Goal: Browse casually: Explore the website without a specific task or goal

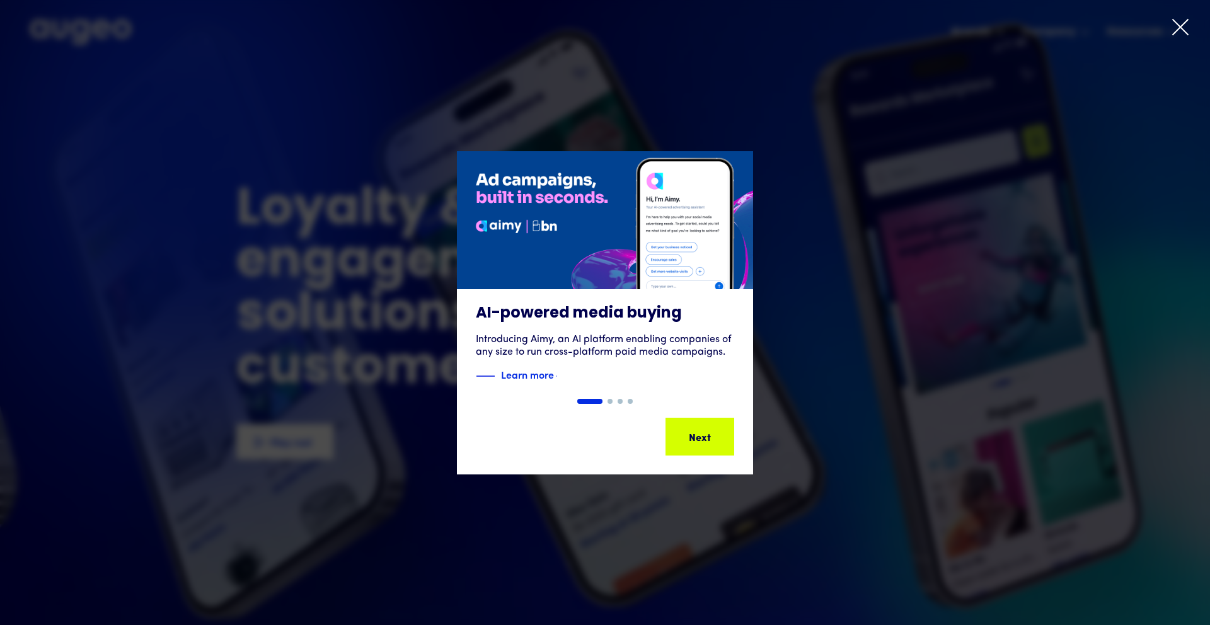
click at [889, 139] on div "AI-powered media buying Introducing Aimy, an AI platform enabling companies of …" at bounding box center [605, 312] width 1210 height 469
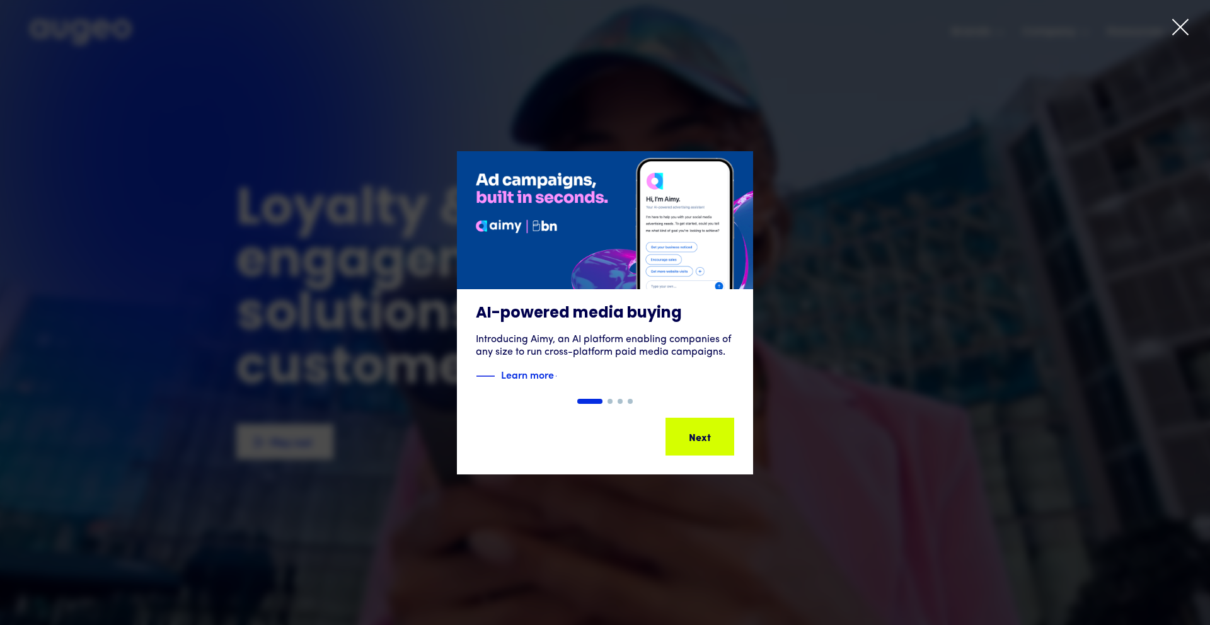
click at [1173, 28] on icon at bounding box center [1180, 27] width 19 height 19
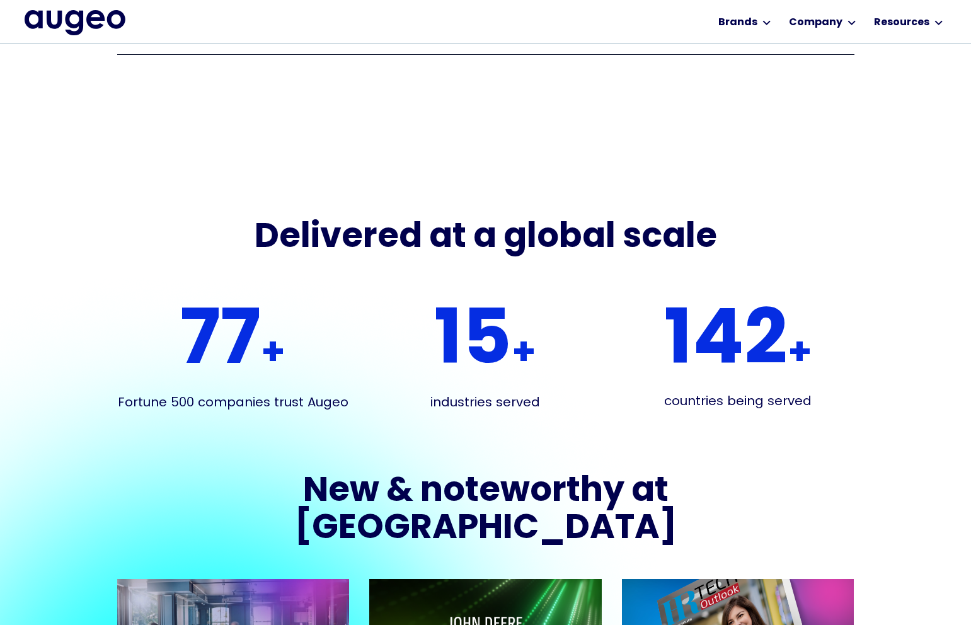
scroll to position [2166, 0]
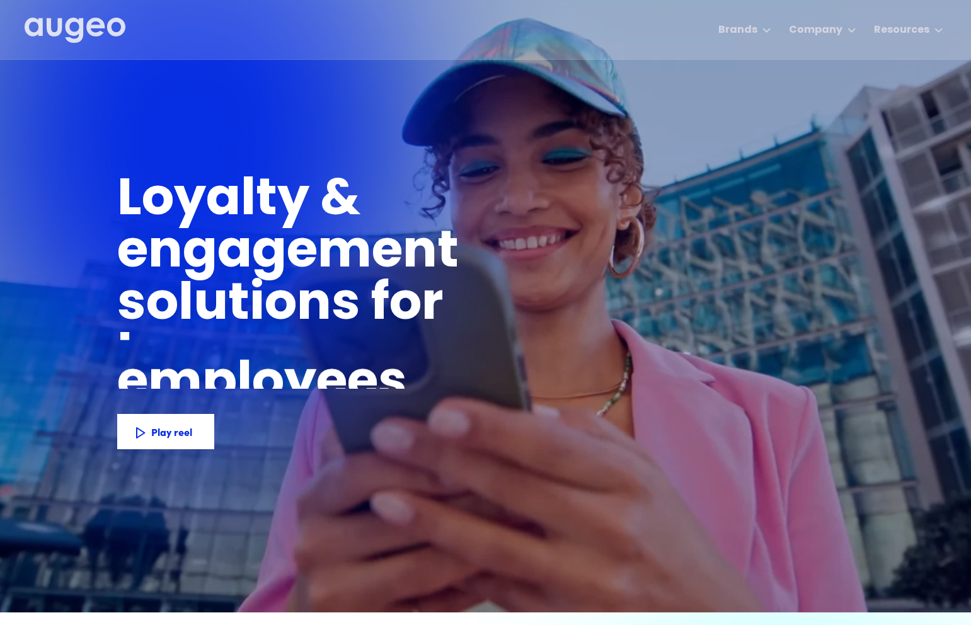
click at [77, 43] on img "home" at bounding box center [75, 31] width 101 height 26
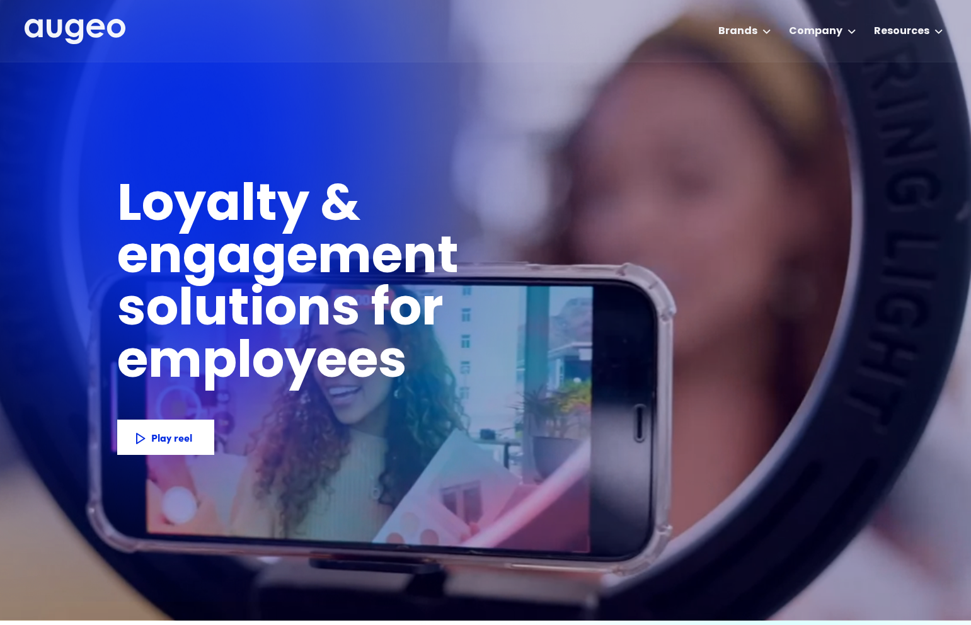
scroll to position [2, 0]
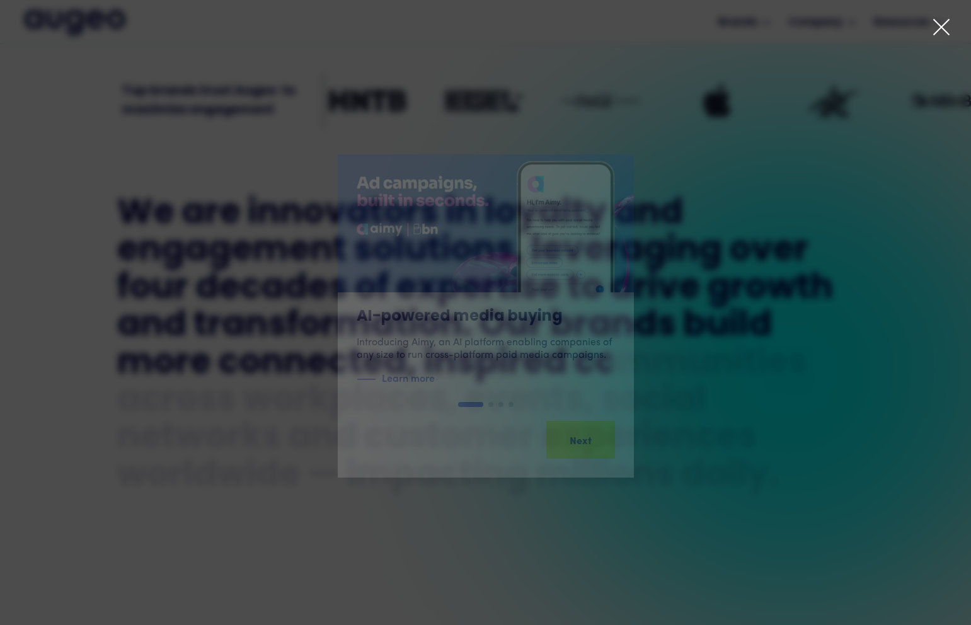
click at [949, 23] on icon at bounding box center [941, 27] width 19 height 19
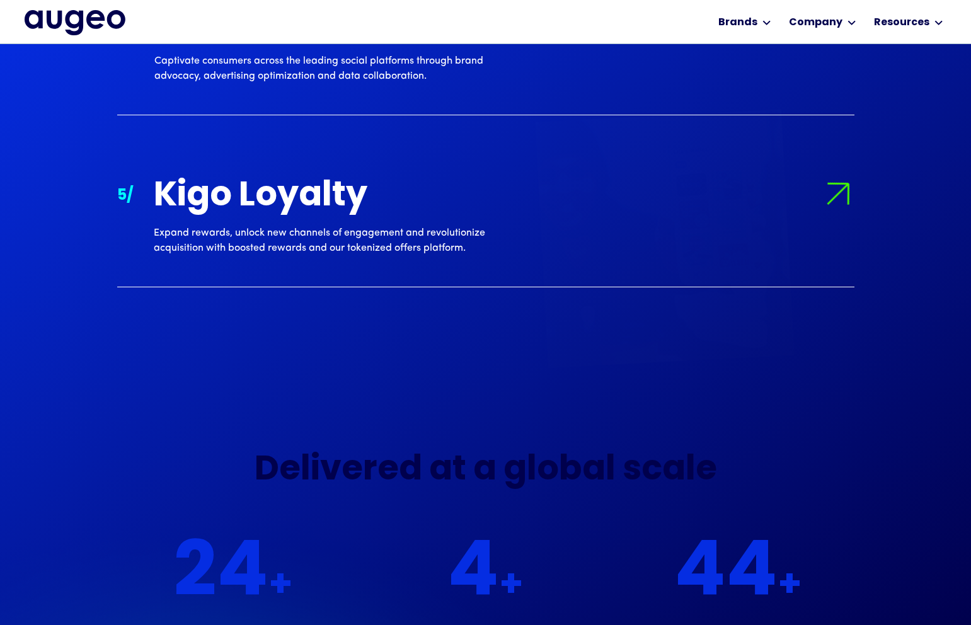
scroll to position [1934, 0]
